Goal: Use online tool/utility: Utilize a website feature to perform a specific function

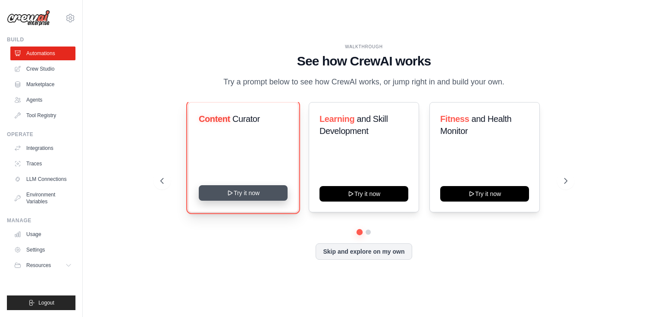
click at [253, 193] on button "Try it now" at bounding box center [243, 193] width 89 height 16
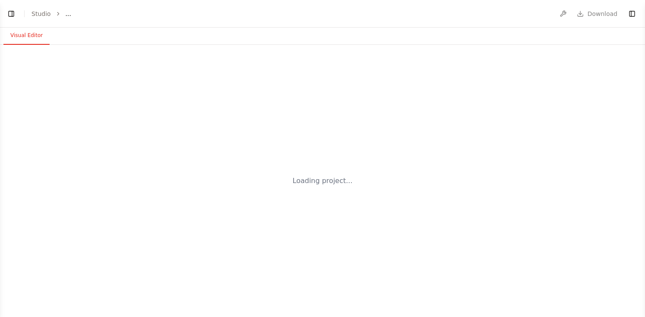
select select "****"
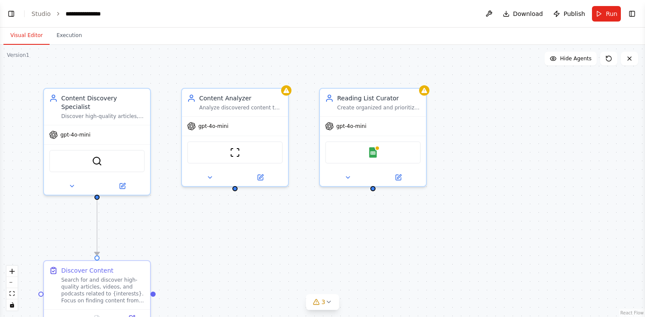
scroll to position [210, 0]
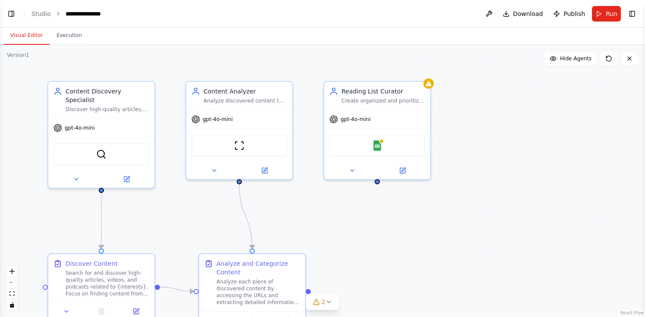
drag, startPoint x: 495, startPoint y: 191, endPoint x: 524, endPoint y: 170, distance: 35.5
click at [524, 170] on div ".deletable-edge-delete-btn { width: 20px; height: 20px; border: 0px solid #ffff…" at bounding box center [322, 181] width 645 height 272
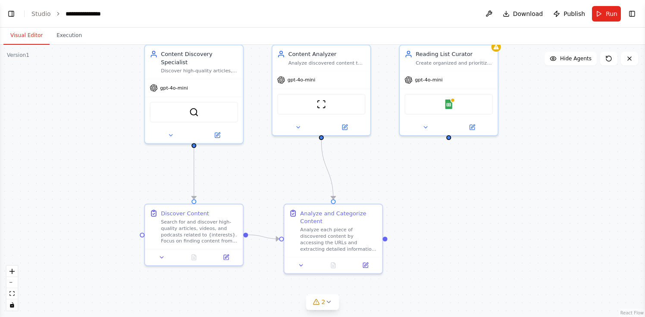
drag, startPoint x: 524, startPoint y: 170, endPoint x: 562, endPoint y: 140, distance: 48.2
click at [562, 140] on div ".deletable-edge-delete-btn { width: 20px; height: 20px; border: 0px solid #ffff…" at bounding box center [322, 181] width 645 height 272
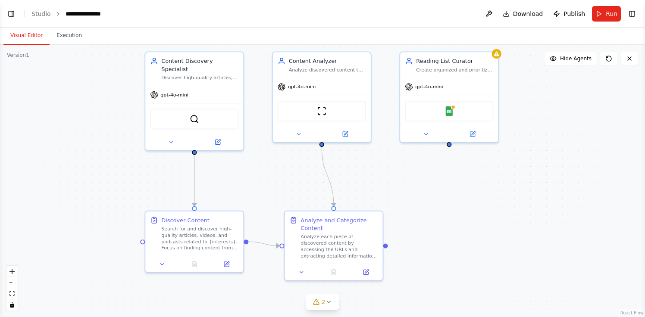
drag, startPoint x: 562, startPoint y: 144, endPoint x: 562, endPoint y: 151, distance: 6.9
click at [562, 151] on div ".deletable-edge-delete-btn { width: 20px; height: 20px; border: 0px solid #ffff…" at bounding box center [322, 181] width 645 height 272
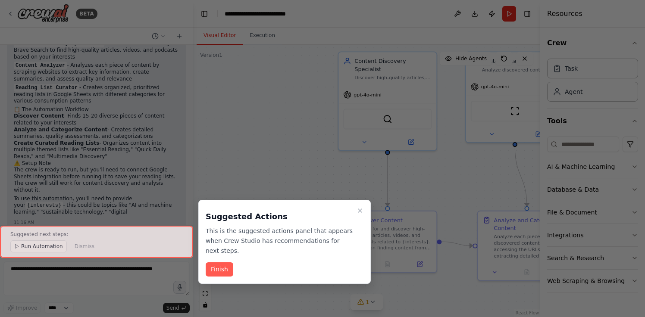
scroll to position [567, 0]
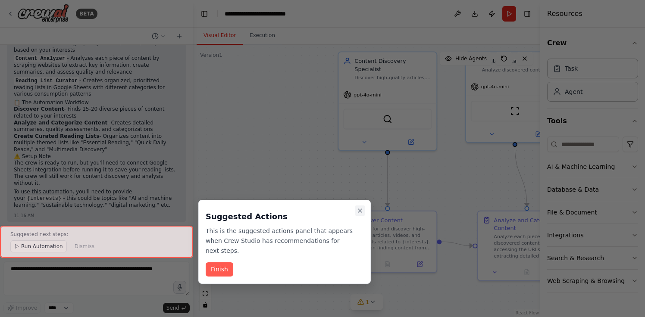
click at [359, 207] on icon "Close walkthrough" at bounding box center [359, 210] width 7 height 7
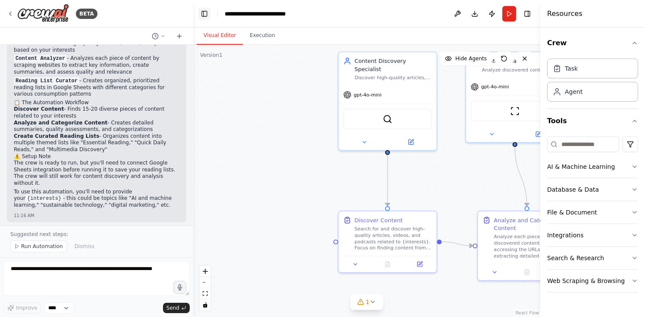
click at [203, 17] on button "Toggle Left Sidebar" at bounding box center [204, 14] width 12 height 12
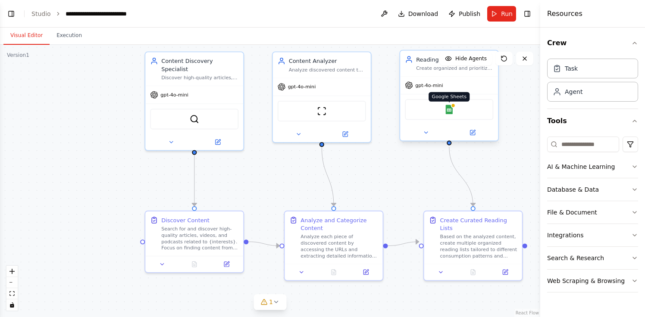
click at [447, 109] on img at bounding box center [448, 109] width 9 height 9
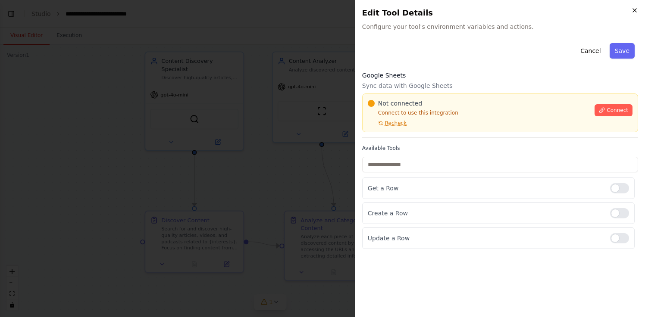
click at [635, 11] on icon "button" at bounding box center [634, 10] width 7 height 7
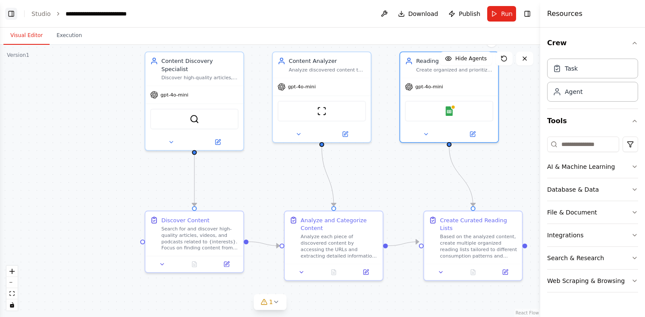
click at [10, 14] on button "Toggle Left Sidebar" at bounding box center [11, 14] width 12 height 12
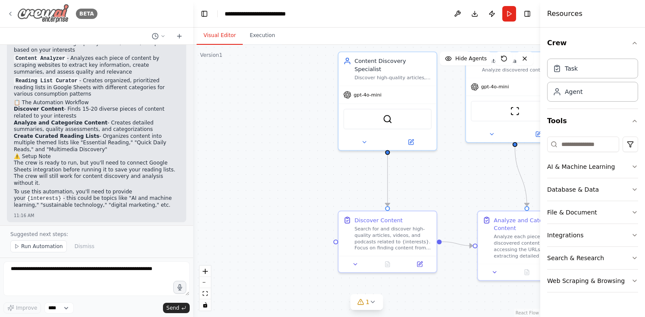
click at [10, 15] on icon at bounding box center [10, 13] width 7 height 7
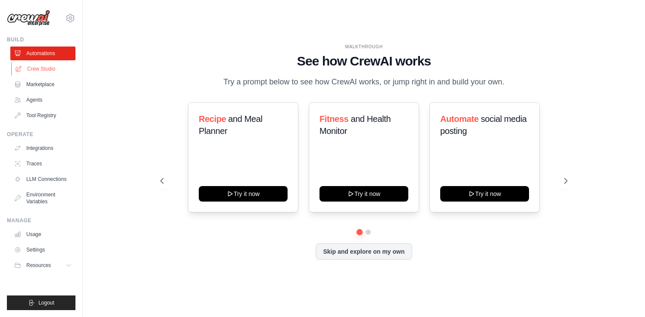
click at [41, 71] on link "Crew Studio" at bounding box center [43, 69] width 65 height 14
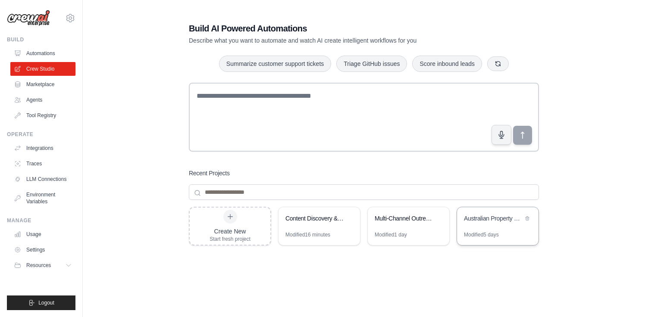
click at [494, 215] on div "Australian Property Lead Generation System" at bounding box center [493, 218] width 59 height 9
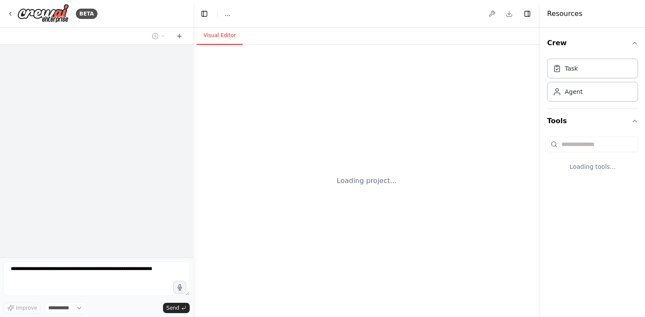
select select "****"
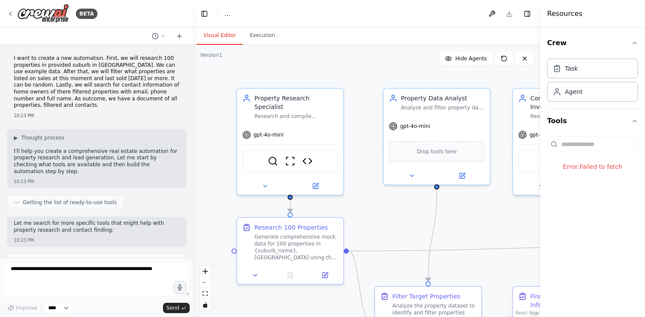
scroll to position [2814, 0]
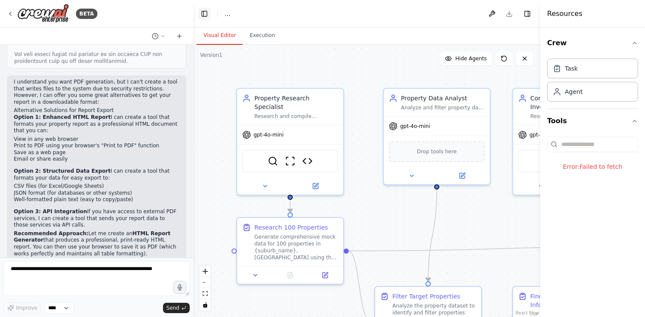
click at [202, 9] on button "Toggle Left Sidebar" at bounding box center [204, 14] width 12 height 12
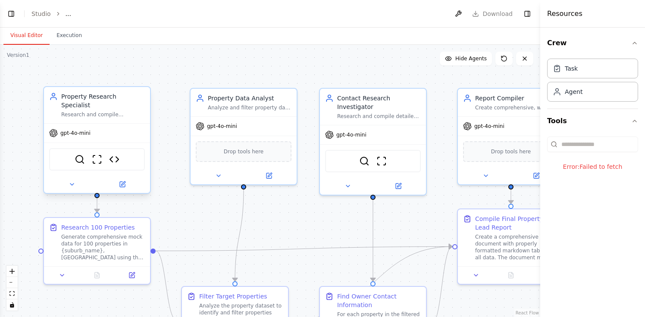
click at [110, 124] on div "gpt-4o-mini" at bounding box center [97, 133] width 106 height 19
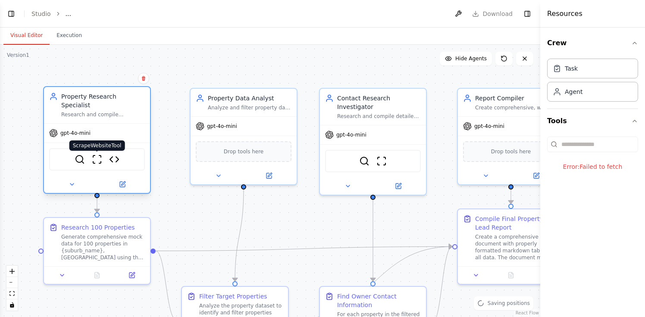
click at [93, 154] on img at bounding box center [97, 159] width 10 height 10
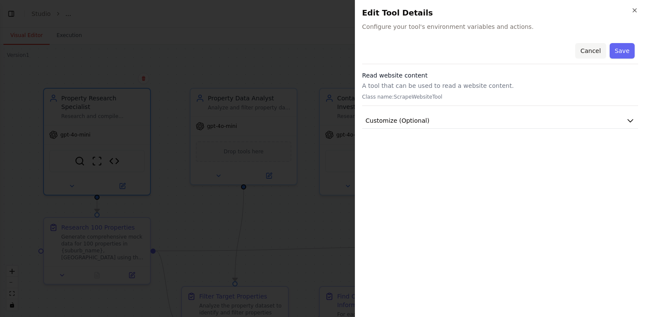
click at [586, 44] on button "Cancel" at bounding box center [590, 51] width 31 height 16
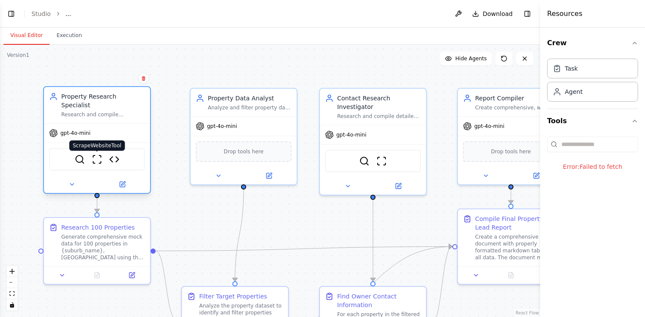
click at [100, 156] on img at bounding box center [97, 159] width 10 height 10
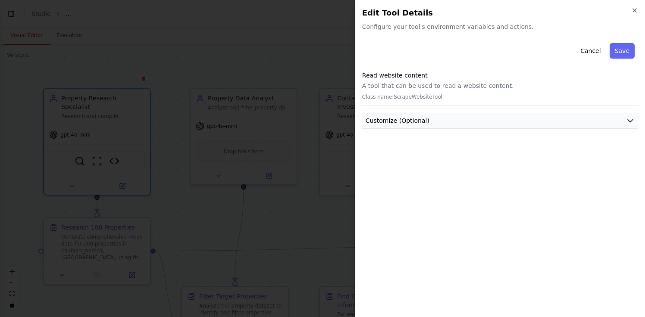
click at [618, 118] on button "Customize (Optional)" at bounding box center [500, 121] width 276 height 16
click at [619, 118] on button "Customize (Optional)" at bounding box center [500, 121] width 276 height 16
click at [169, 192] on div at bounding box center [322, 158] width 645 height 317
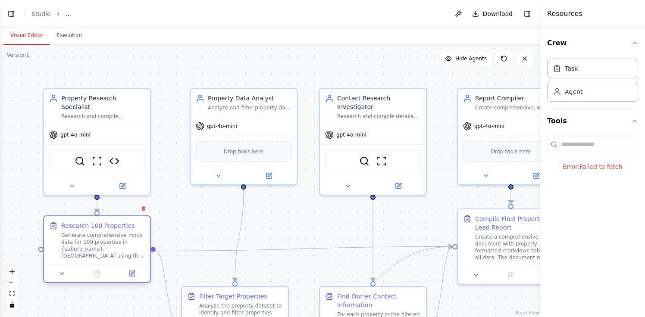
click at [127, 239] on div "Generate comprehensive mock data for 100 properties in {suburb_name}, Australia…" at bounding box center [103, 246] width 84 height 28
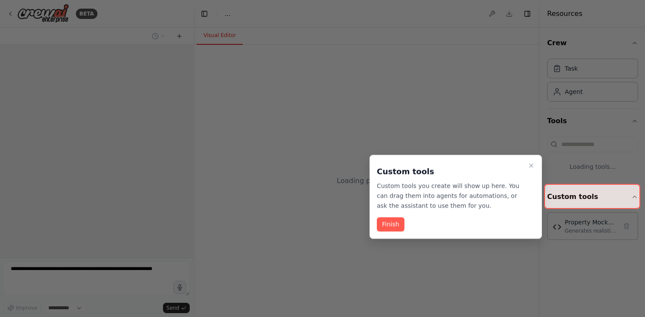
select select "****"
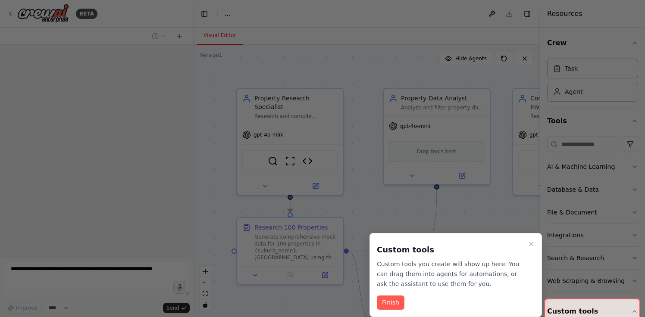
click at [396, 227] on div at bounding box center [322, 158] width 645 height 317
click at [387, 303] on button "Finish" at bounding box center [391, 303] width 28 height 14
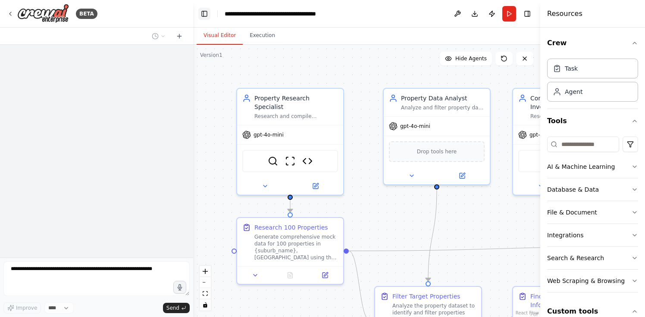
click at [203, 16] on button "Toggle Left Sidebar" at bounding box center [204, 14] width 12 height 12
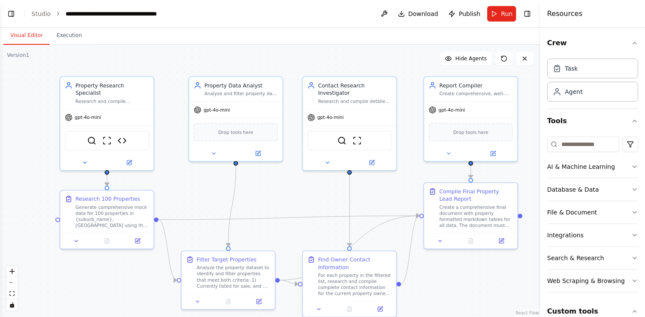
drag, startPoint x: 383, startPoint y: 80, endPoint x: 359, endPoint y: 66, distance: 27.1
click at [359, 66] on div ".deletable-edge-delete-btn { width: 20px; height: 20px; border: 0px solid #ffff…" at bounding box center [270, 181] width 540 height 272
click at [527, 15] on button "Toggle Right Sidebar" at bounding box center [527, 14] width 12 height 12
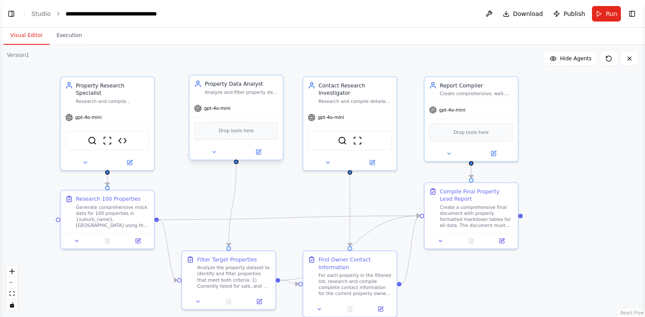
click at [251, 108] on div "gpt-4o-mini" at bounding box center [236, 108] width 93 height 17
click at [257, 156] on button at bounding box center [258, 151] width 43 height 9
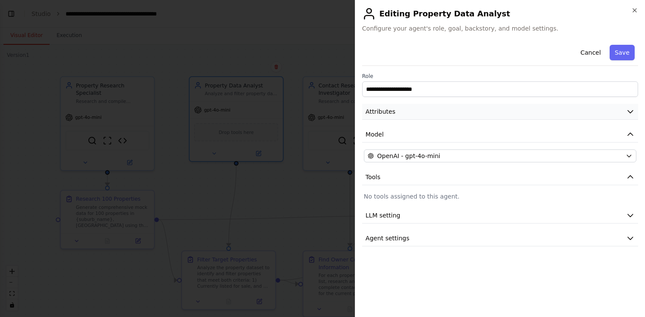
click at [483, 115] on button "Attributes" at bounding box center [500, 112] width 276 height 16
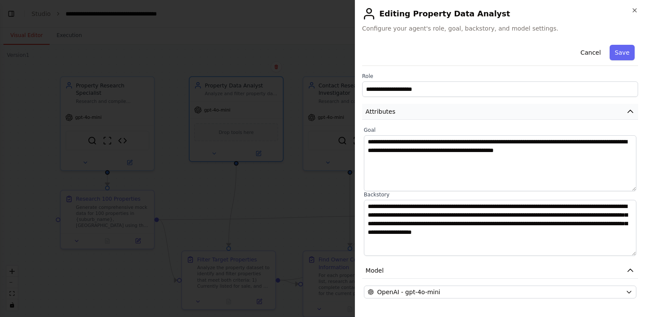
click at [483, 115] on button "Attributes" at bounding box center [500, 112] width 276 height 16
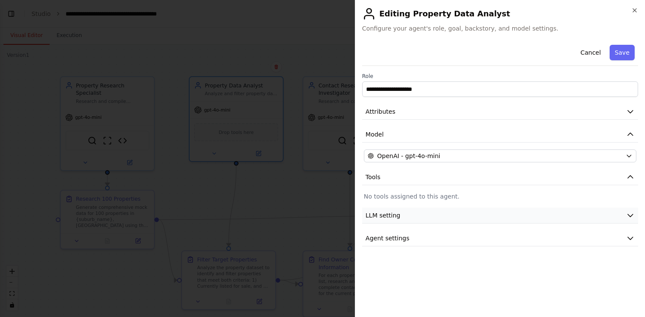
click at [433, 216] on button "LLM setting" at bounding box center [500, 216] width 276 height 16
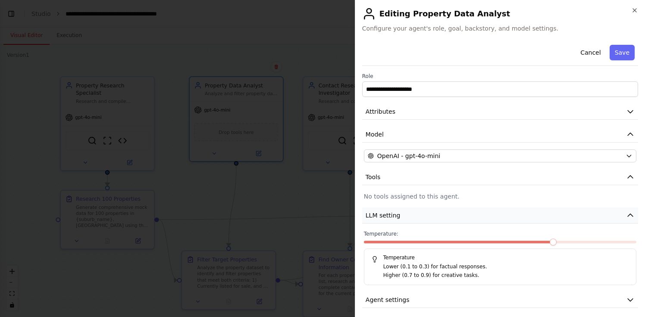
click at [433, 216] on button "LLM setting" at bounding box center [500, 216] width 276 height 16
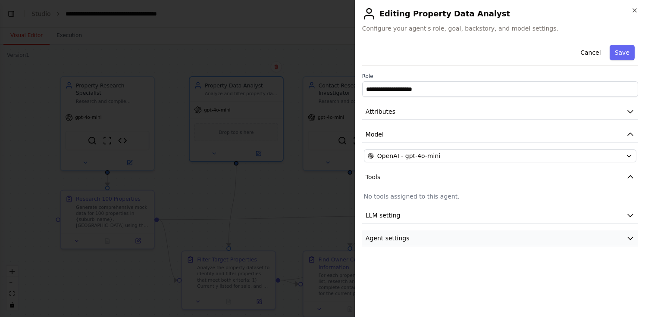
click at [427, 234] on button "Agent settings" at bounding box center [500, 239] width 276 height 16
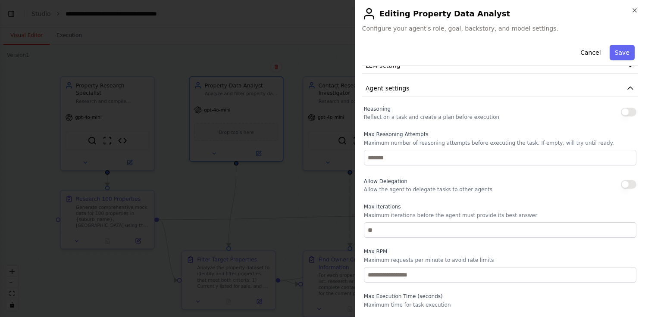
scroll to position [153, 0]
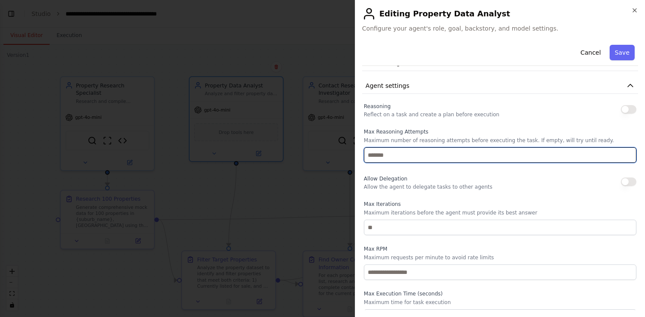
click at [404, 148] on input "number" at bounding box center [500, 155] width 272 height 16
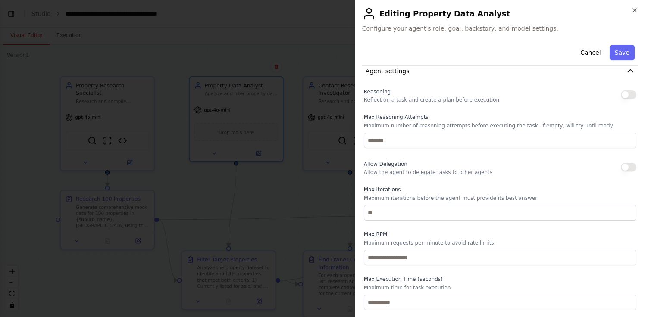
click at [290, 203] on div at bounding box center [322, 158] width 645 height 317
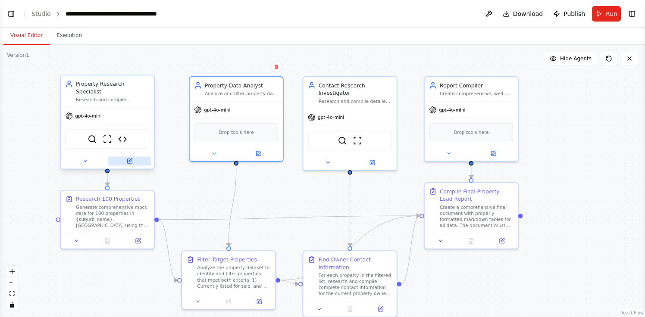
click at [125, 156] on button at bounding box center [129, 160] width 43 height 9
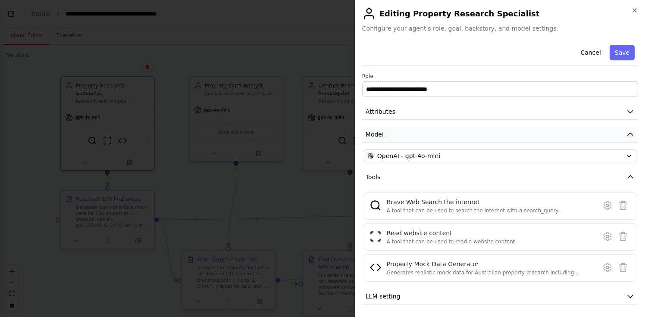
scroll to position [24, 0]
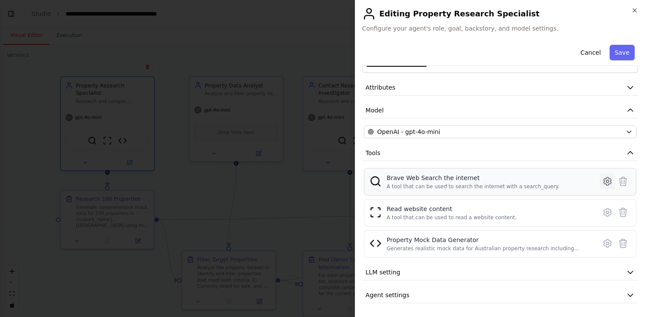
click at [607, 183] on icon at bounding box center [607, 181] width 10 height 10
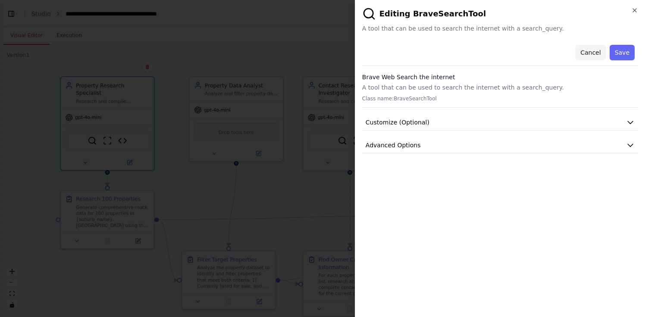
click at [599, 50] on button "Cancel" at bounding box center [590, 53] width 31 height 16
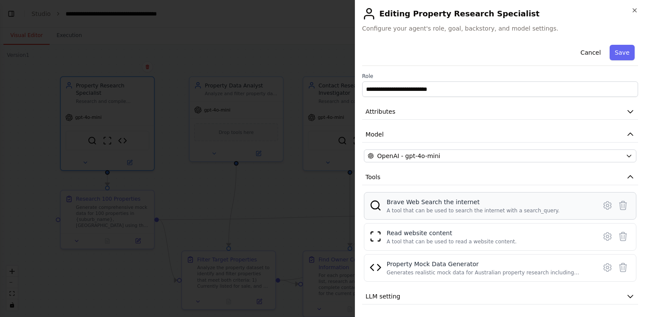
scroll to position [24, 0]
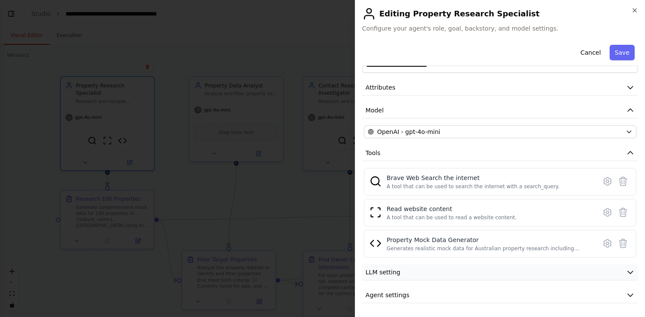
click at [495, 276] on button "LLM setting" at bounding box center [500, 273] width 276 height 16
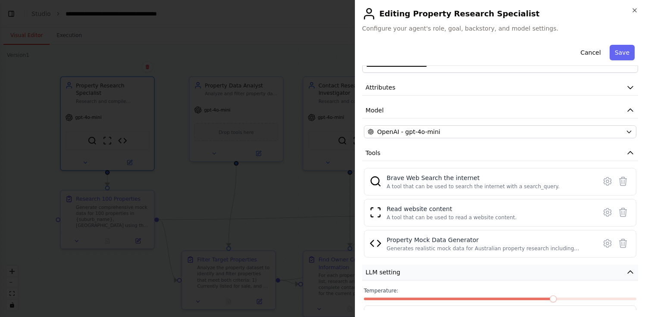
scroll to position [86, 0]
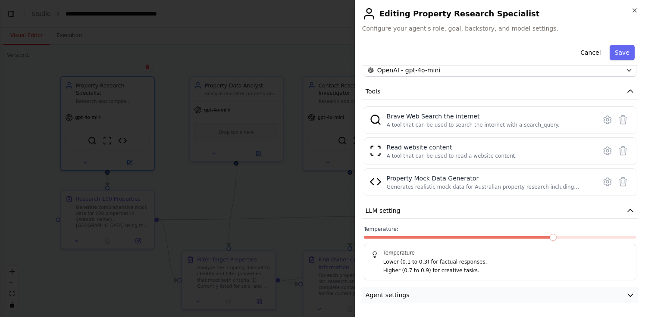
click at [449, 293] on button "Agent settings" at bounding box center [500, 295] width 276 height 16
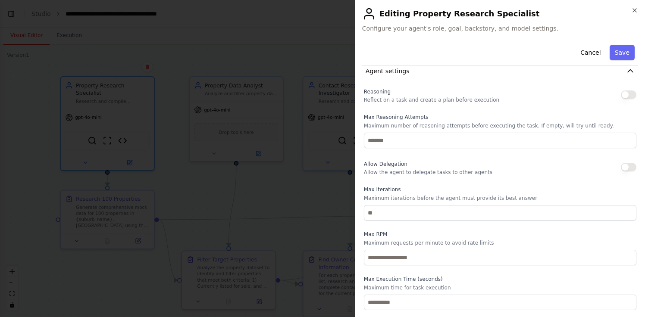
scroll to position [0, 0]
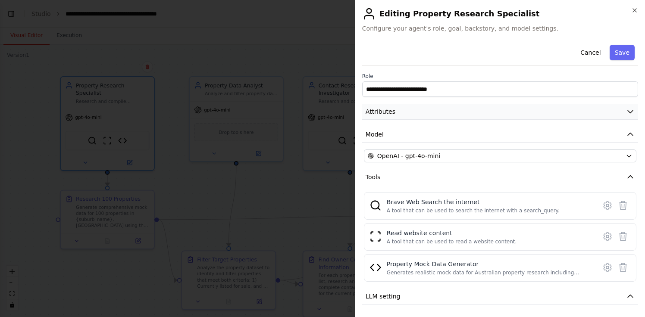
click at [416, 111] on button "Attributes" at bounding box center [500, 112] width 276 height 16
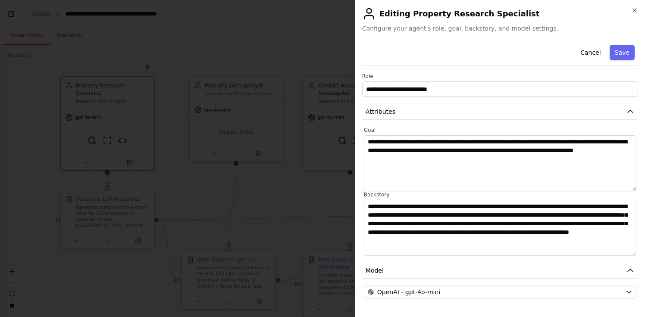
click at [175, 162] on div at bounding box center [322, 158] width 645 height 317
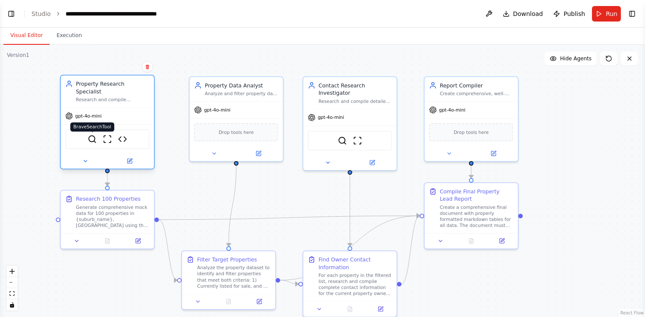
click at [90, 134] on img at bounding box center [91, 138] width 9 height 9
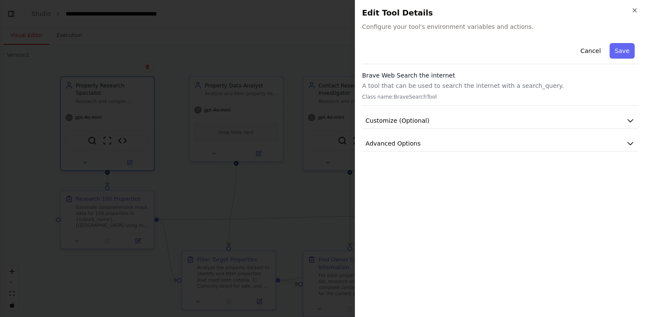
click at [259, 186] on div at bounding box center [322, 158] width 645 height 317
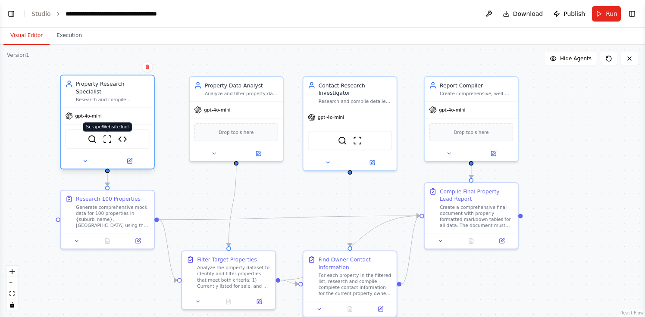
click at [105, 134] on img at bounding box center [107, 138] width 9 height 9
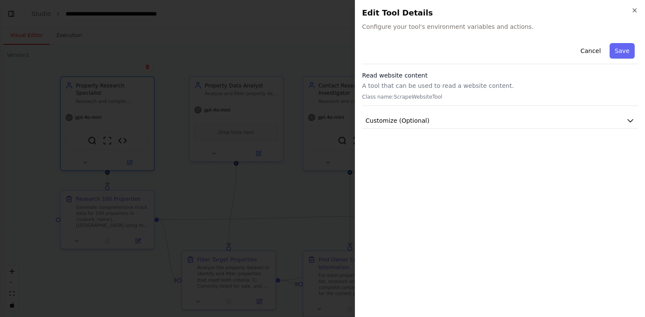
click at [207, 171] on div at bounding box center [322, 158] width 645 height 317
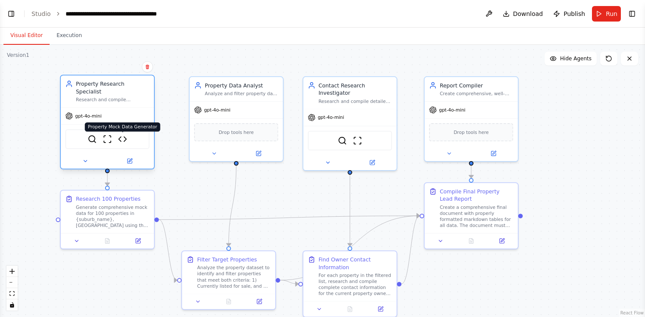
click at [122, 134] on img at bounding box center [122, 138] width 9 height 9
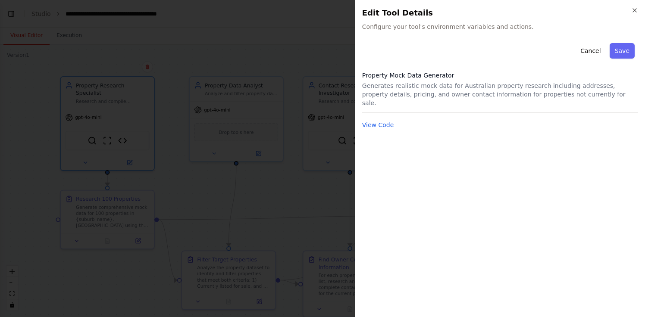
click at [387, 122] on div "Cancel Save Property Mock Data Generator Generates realistic mock data for Aust…" at bounding box center [500, 175] width 276 height 271
click at [387, 121] on button "View Code" at bounding box center [378, 125] width 32 height 9
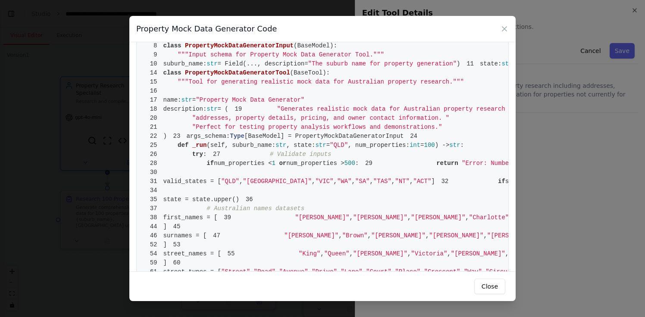
click at [544, 185] on div "Property Mock Data Generator Code 1 from crewai.tools import BaseTool 2 from py…" at bounding box center [322, 158] width 645 height 317
click at [481, 285] on button "Close" at bounding box center [489, 287] width 31 height 16
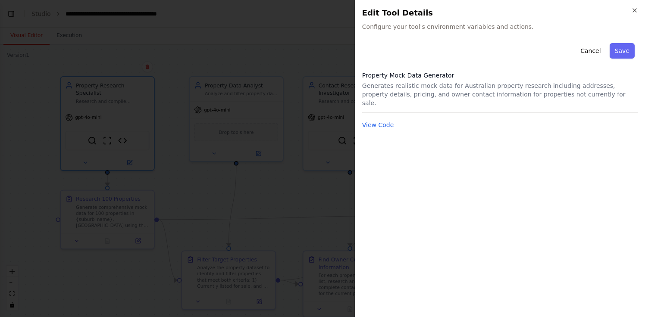
click at [212, 212] on div at bounding box center [322, 158] width 645 height 317
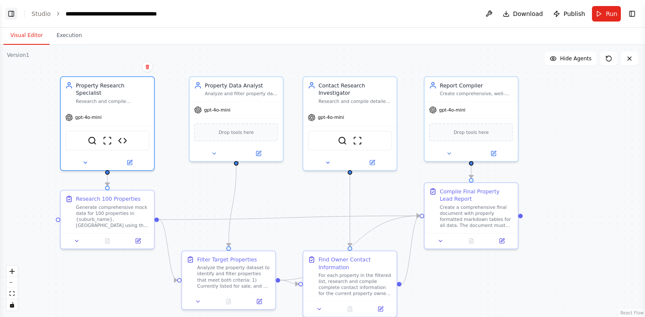
click at [9, 17] on button "Toggle Left Sidebar" at bounding box center [11, 14] width 12 height 12
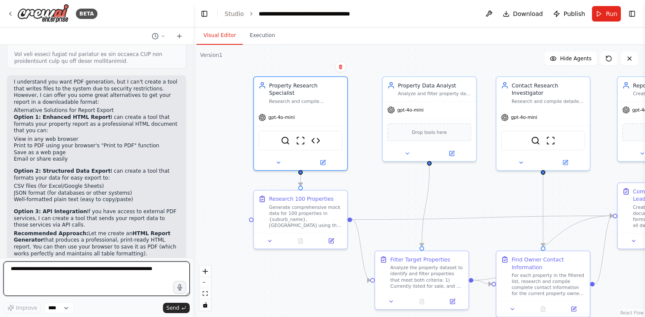
click at [113, 279] on textarea at bounding box center [96, 279] width 186 height 34
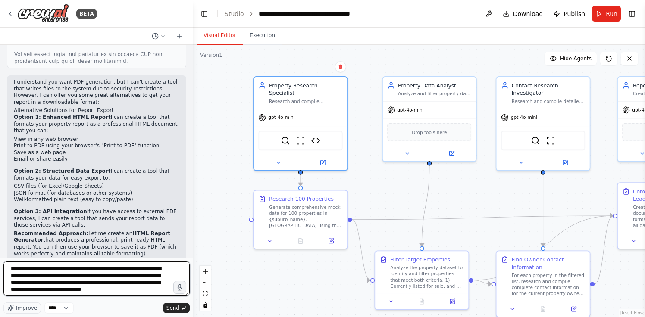
scroll to position [4, 0]
type textarea "**********"
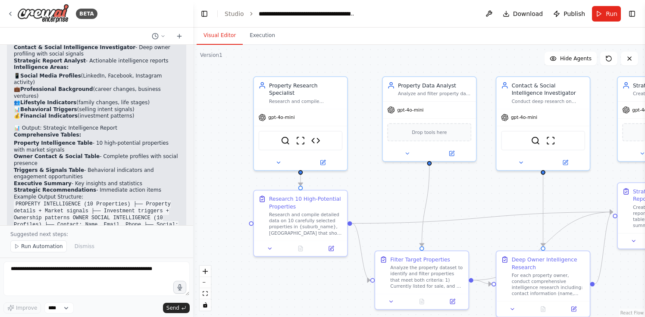
scroll to position [3752, 0]
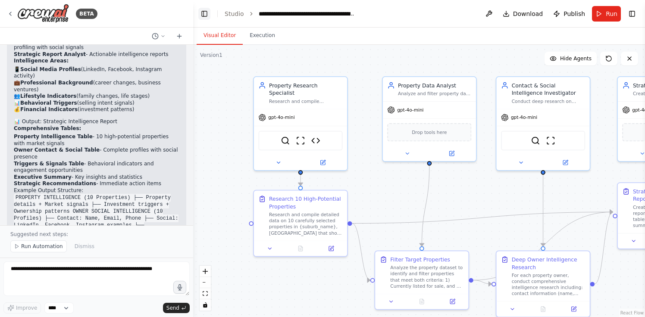
click at [206, 13] on button "Toggle Left Sidebar" at bounding box center [204, 14] width 12 height 12
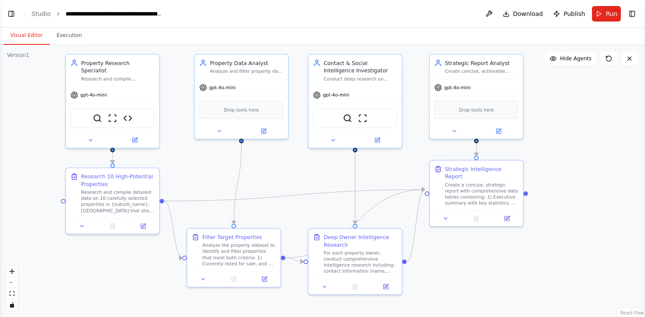
drag, startPoint x: 539, startPoint y: 135, endPoint x: 544, endPoint y: 112, distance: 23.4
click at [544, 112] on div ".deletable-edge-delete-btn { width: 20px; height: 20px; border: 0px solid #ffff…" at bounding box center [322, 181] width 645 height 272
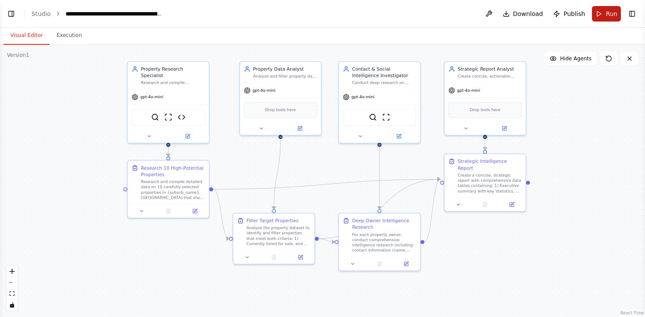
click at [600, 16] on button "Run" at bounding box center [606, 14] width 29 height 16
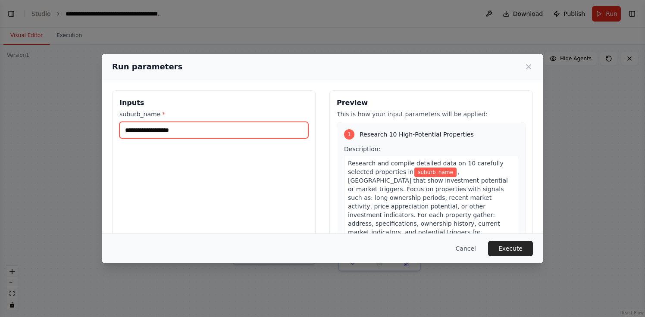
click at [175, 123] on input "suburb_name *" at bounding box center [213, 130] width 189 height 16
type input "********"
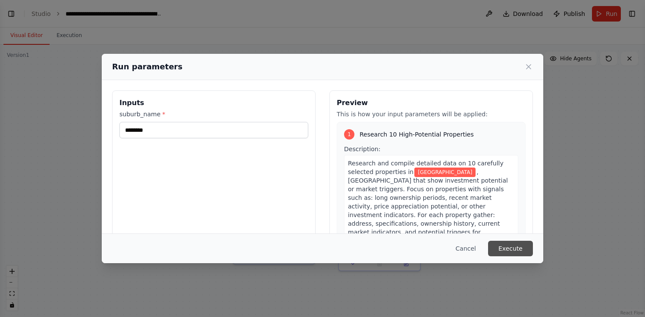
click at [510, 246] on button "Execute" at bounding box center [510, 249] width 45 height 16
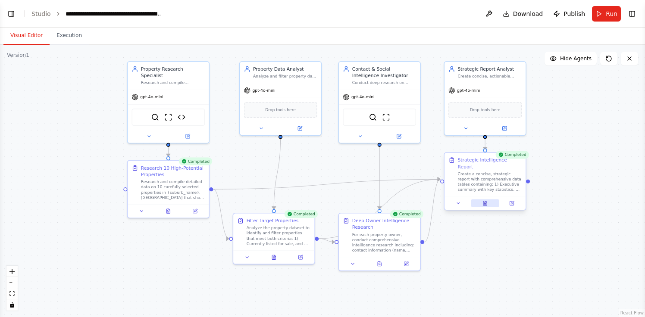
click at [488, 200] on button at bounding box center [485, 204] width 28 height 8
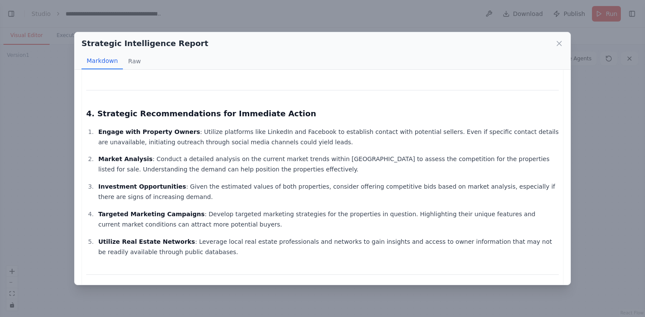
scroll to position [446, 0]
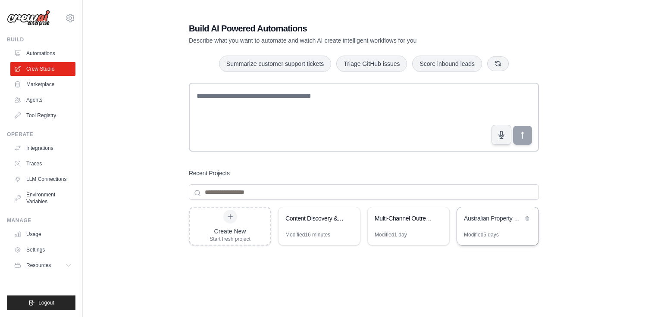
click at [500, 226] on div "Australian Property Lead Generation System" at bounding box center [497, 219] width 81 height 24
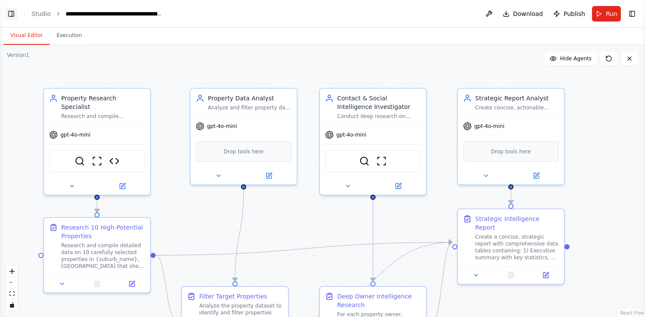
click at [13, 12] on button "Toggle Left Sidebar" at bounding box center [11, 14] width 12 height 12
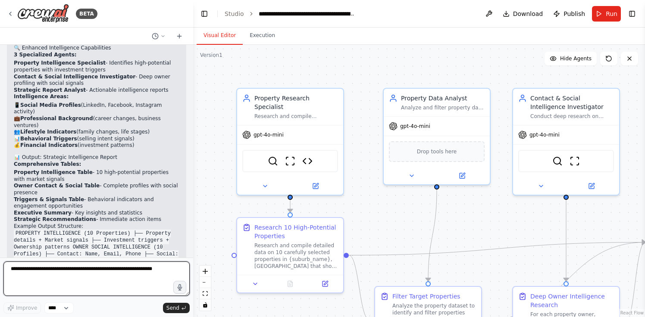
click at [82, 275] on textarea at bounding box center [96, 279] width 186 height 34
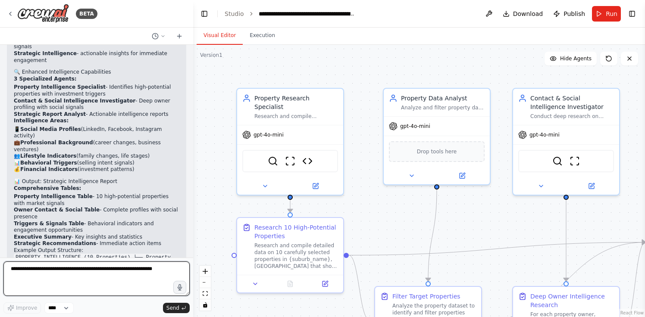
scroll to position [3720, 0]
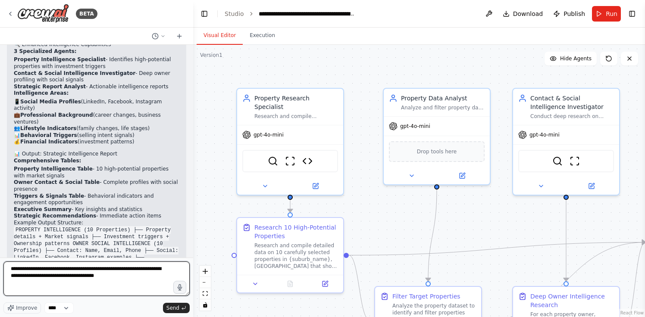
type textarea "**********"
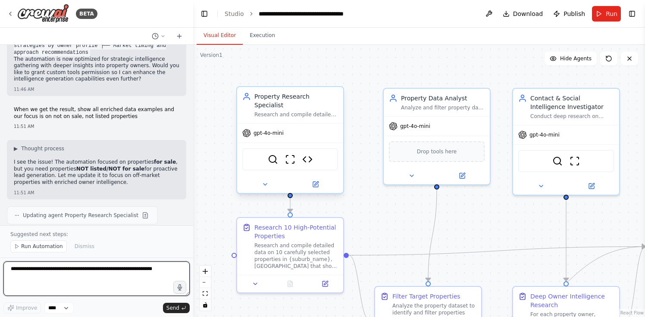
scroll to position [4013, 0]
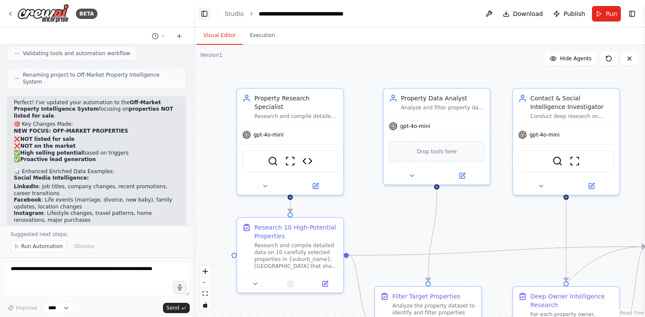
click at [201, 18] on button "Toggle Left Sidebar" at bounding box center [204, 14] width 12 height 12
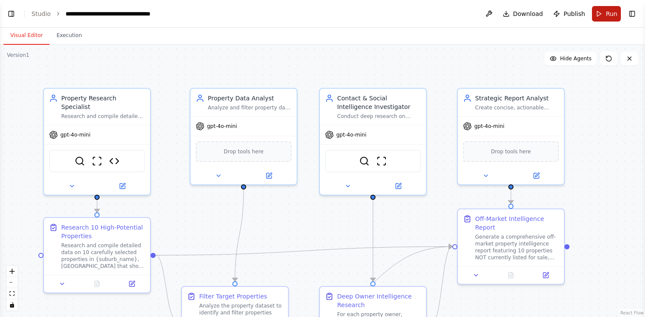
click at [606, 12] on span "Run" at bounding box center [611, 13] width 12 height 9
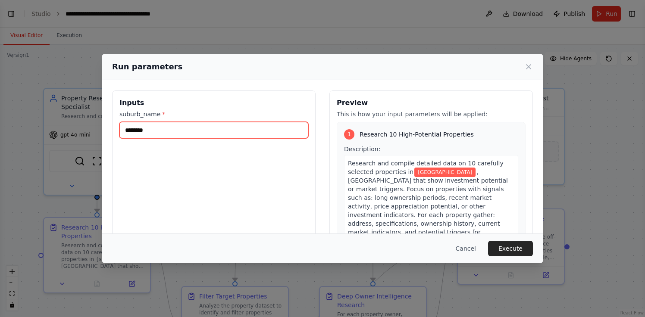
click at [253, 130] on input "********" at bounding box center [213, 130] width 189 height 16
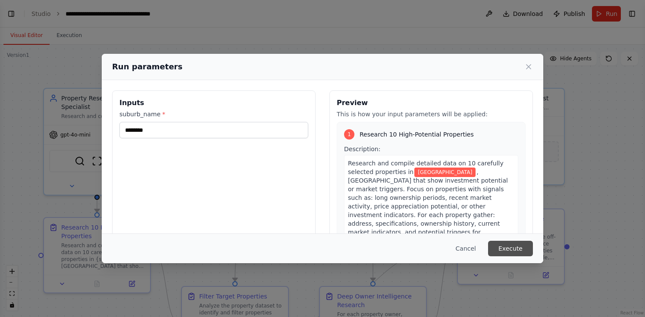
click at [509, 248] on button "Execute" at bounding box center [510, 249] width 45 height 16
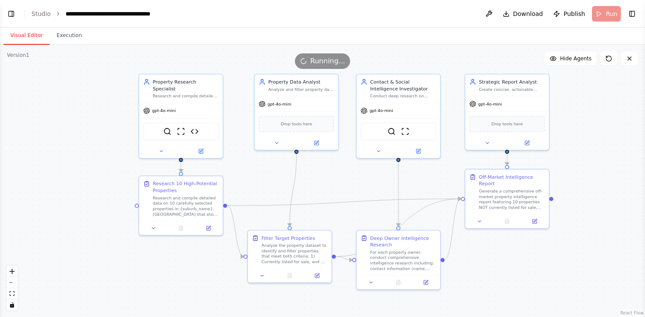
drag, startPoint x: 559, startPoint y: 177, endPoint x: 550, endPoint y: 149, distance: 29.4
click at [550, 149] on div ".deletable-edge-delete-btn { width: 20px; height: 20px; border: 0px solid #ffff…" at bounding box center [322, 181] width 645 height 272
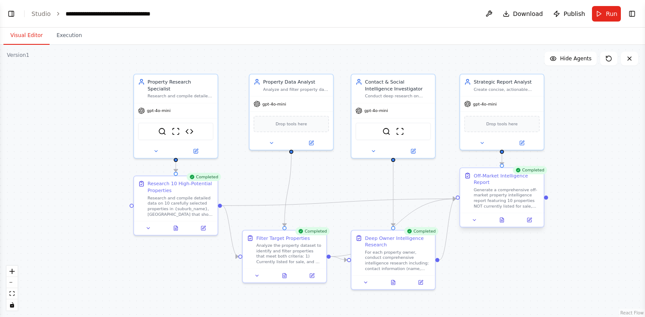
click at [502, 211] on div "Off-Market Intelligence Report Generate a comprehensive off-market property int…" at bounding box center [502, 190] width 84 height 45
click at [505, 220] on button at bounding box center [501, 220] width 29 height 8
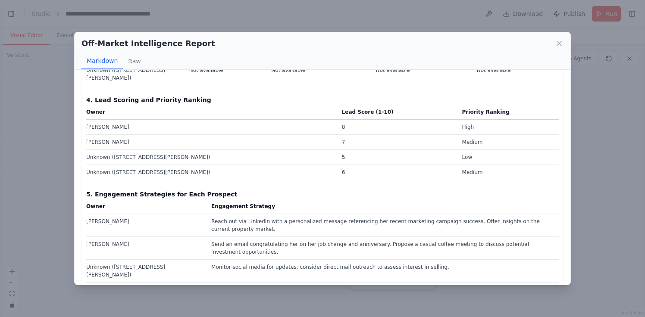
scroll to position [395, 0]
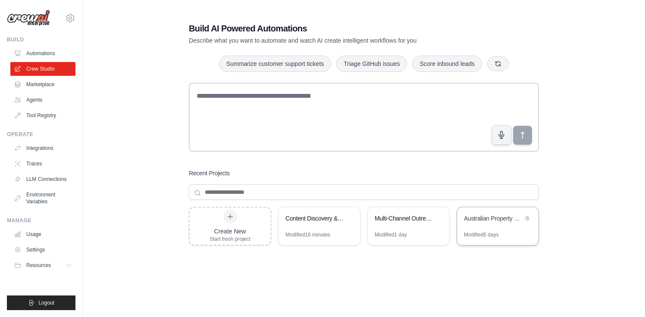
click at [467, 230] on div "Australian Property Lead Generation System" at bounding box center [497, 219] width 81 height 24
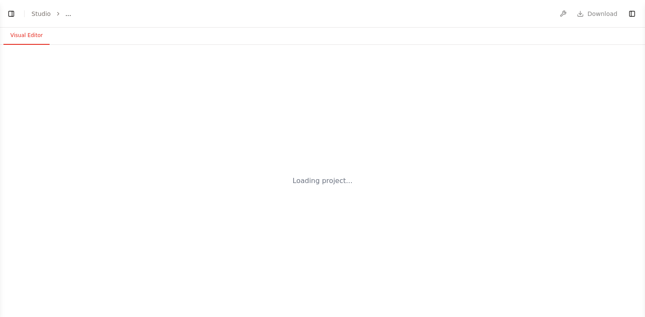
select select "****"
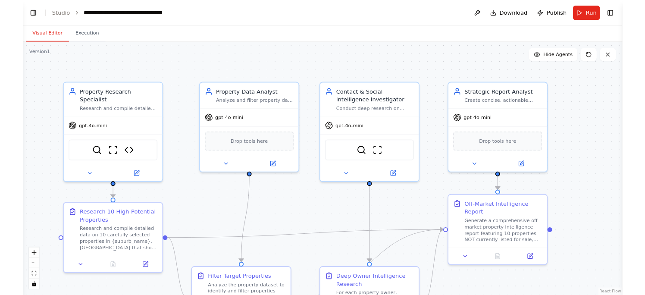
scroll to position [4254, 0]
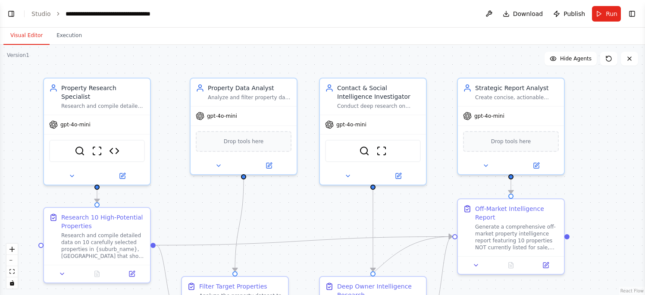
click at [396, 56] on div ".deletable-edge-delete-btn { width: 20px; height: 20px; border: 0px solid #ffff…" at bounding box center [322, 170] width 645 height 250
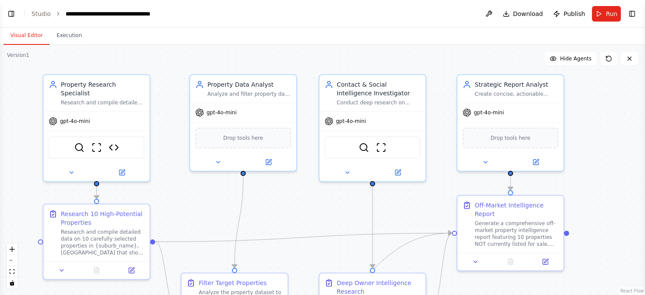
click at [463, 54] on div ".deletable-edge-delete-btn { width: 20px; height: 20px; border: 0px solid #ffff…" at bounding box center [322, 170] width 645 height 250
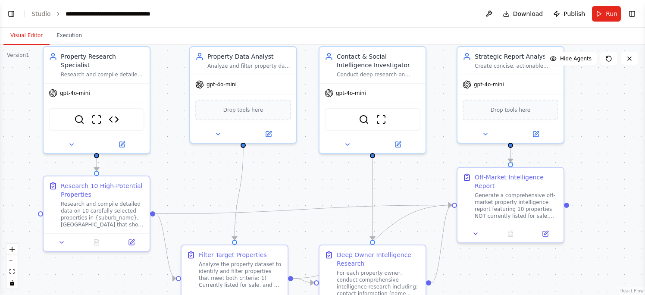
drag, startPoint x: 430, startPoint y: 72, endPoint x: 429, endPoint y: 44, distance: 28.0
click at [429, 44] on div "Visual Editor Execution Version 1 Show Tools Hide Agents .deletable-edge-delete…" at bounding box center [322, 161] width 645 height 267
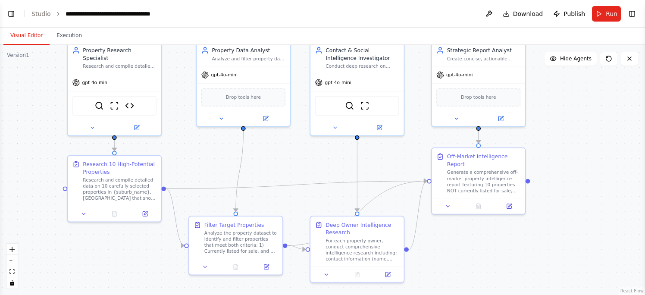
drag, startPoint x: 440, startPoint y: 112, endPoint x: 415, endPoint y: 109, distance: 25.7
click at [415, 109] on div ".deletable-edge-delete-btn { width: 20px; height: 20px; border: 0px solid #ffff…" at bounding box center [322, 170] width 645 height 250
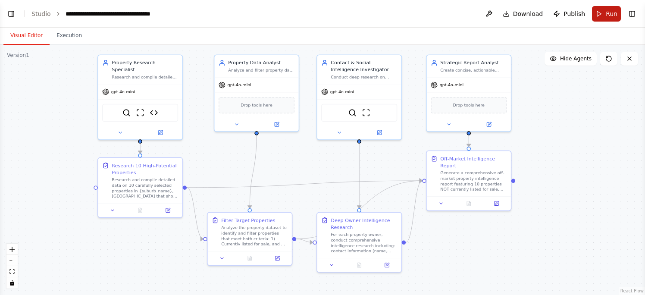
click at [603, 11] on button "Run" at bounding box center [606, 14] width 29 height 16
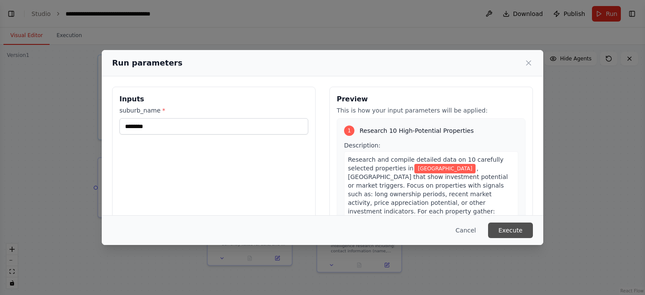
click at [499, 231] on button "Execute" at bounding box center [510, 230] width 45 height 16
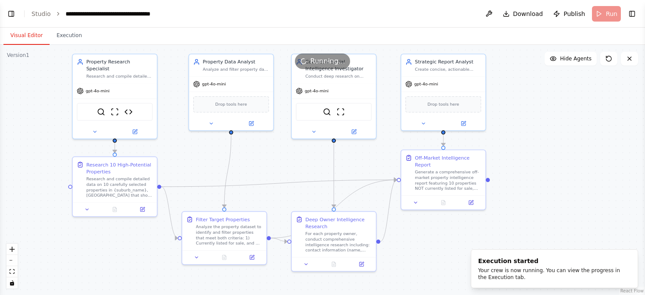
drag, startPoint x: 310, startPoint y: 161, endPoint x: 287, endPoint y: 160, distance: 23.7
click at [287, 160] on div ".deletable-edge-delete-btn { width: 20px; height: 20px; border: 0px solid #ffff…" at bounding box center [322, 170] width 645 height 250
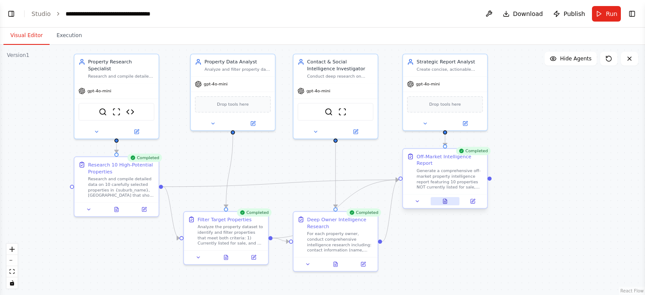
click at [446, 203] on icon at bounding box center [444, 201] width 3 height 5
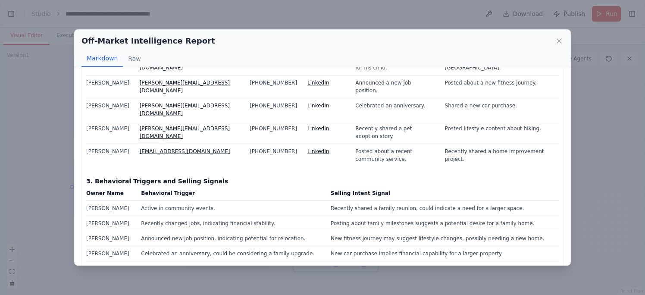
scroll to position [306, 0]
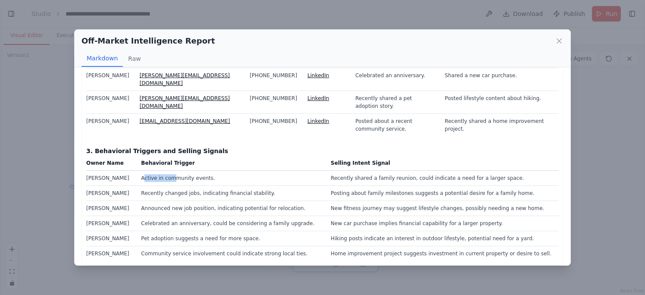
drag, startPoint x: 142, startPoint y: 110, endPoint x: 171, endPoint y: 110, distance: 28.9
click at [171, 171] on td "Active in community events." at bounding box center [231, 178] width 190 height 15
drag, startPoint x: 335, startPoint y: 109, endPoint x: 376, endPoint y: 111, distance: 41.0
click at [376, 171] on td "Recently shared a family reunion, could indicate a need for a larger space." at bounding box center [441, 178] width 233 height 15
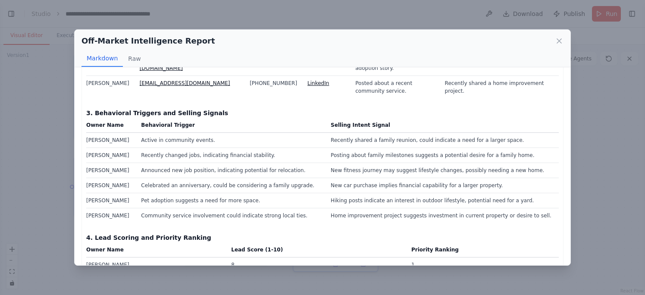
click at [427, 178] on td "New car purchase implies financial capability for a larger property." at bounding box center [441, 185] width 233 height 15
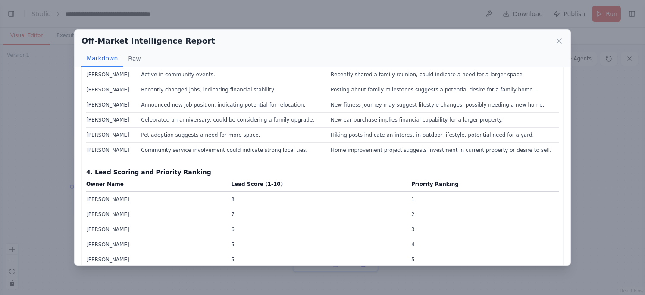
scroll to position [412, 0]
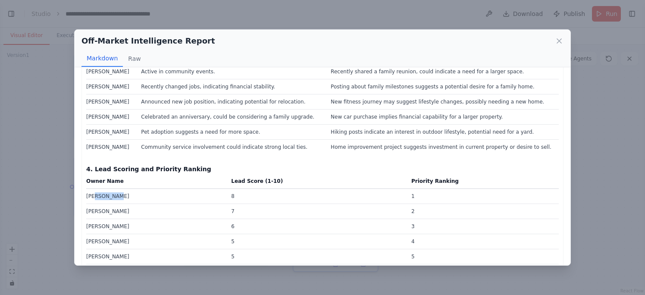
drag, startPoint x: 98, startPoint y: 127, endPoint x: 122, endPoint y: 127, distance: 23.7
click at [122, 189] on td "[PERSON_NAME]" at bounding box center [156, 196] width 140 height 15
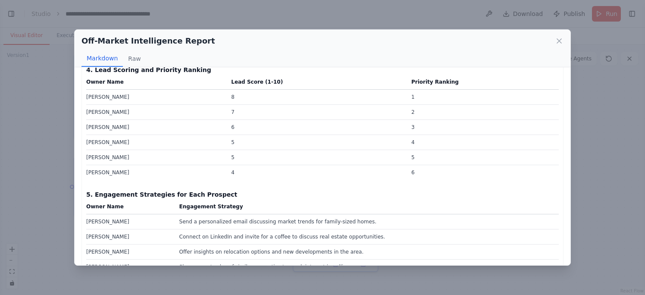
scroll to position [551, 0]
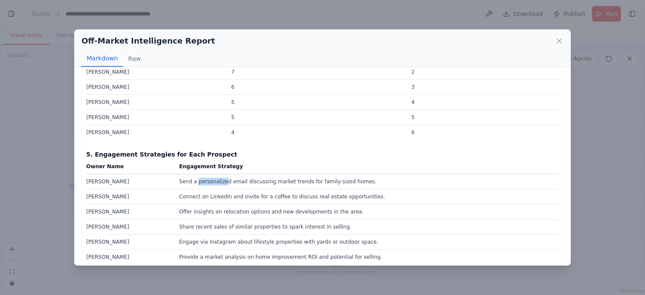
drag, startPoint x: 193, startPoint y: 112, endPoint x: 220, endPoint y: 112, distance: 26.7
click at [220, 174] on td "Send a personalized email discussing market trends for family-sized homes." at bounding box center [366, 181] width 384 height 15
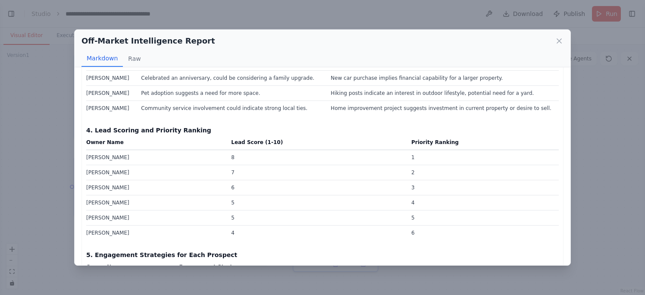
scroll to position [446, 0]
